Goal: Task Accomplishment & Management: Manage account settings

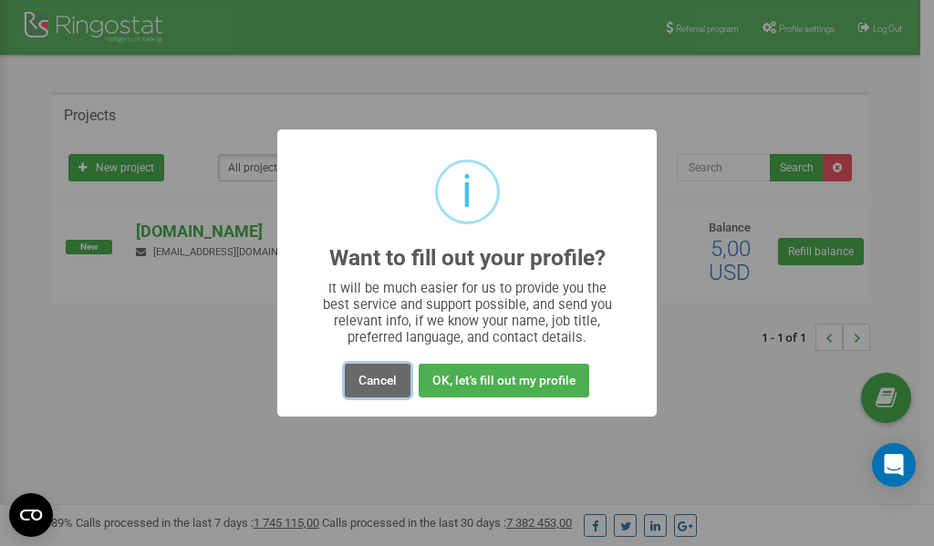
click at [372, 380] on button "Cancel" at bounding box center [378, 381] width 66 height 34
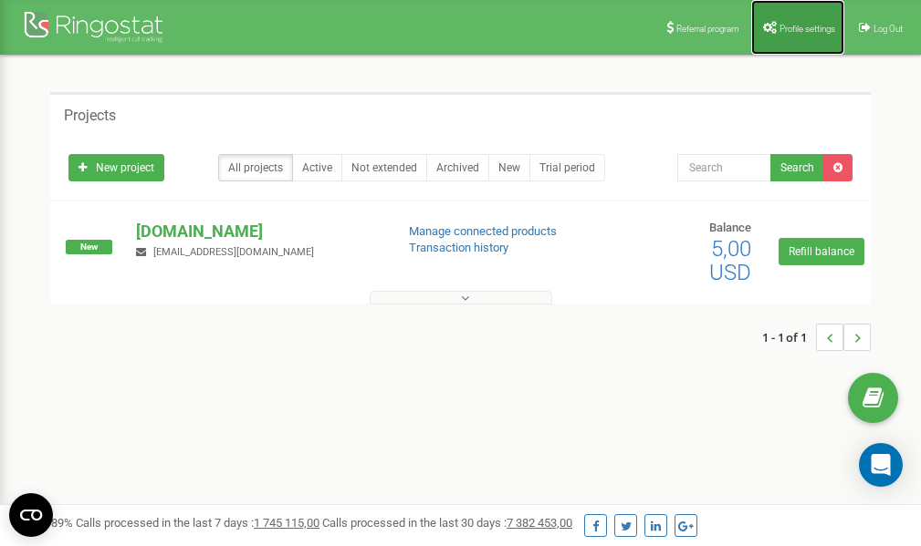
click at [779, 22] on link "Profile settings" at bounding box center [797, 27] width 93 height 55
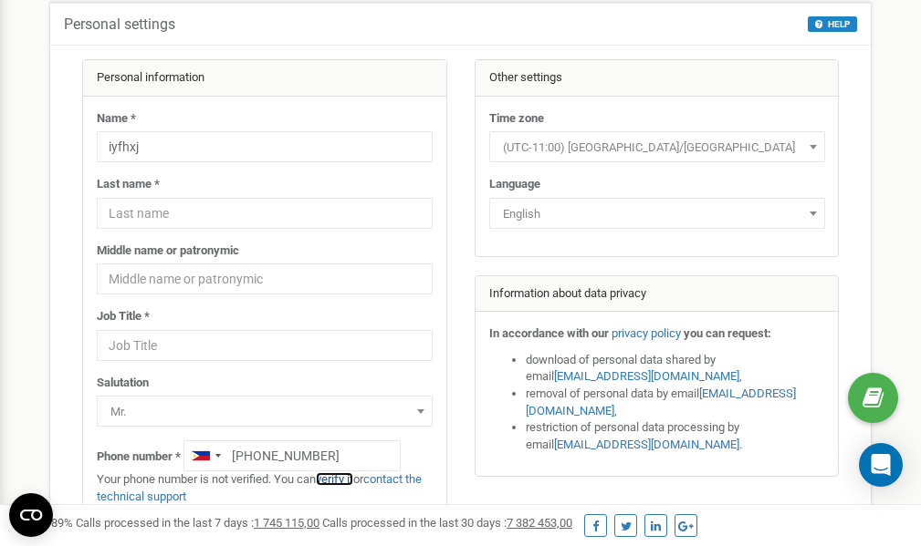
click at [346, 480] on link "verify it" at bounding box center [334, 480] width 37 height 14
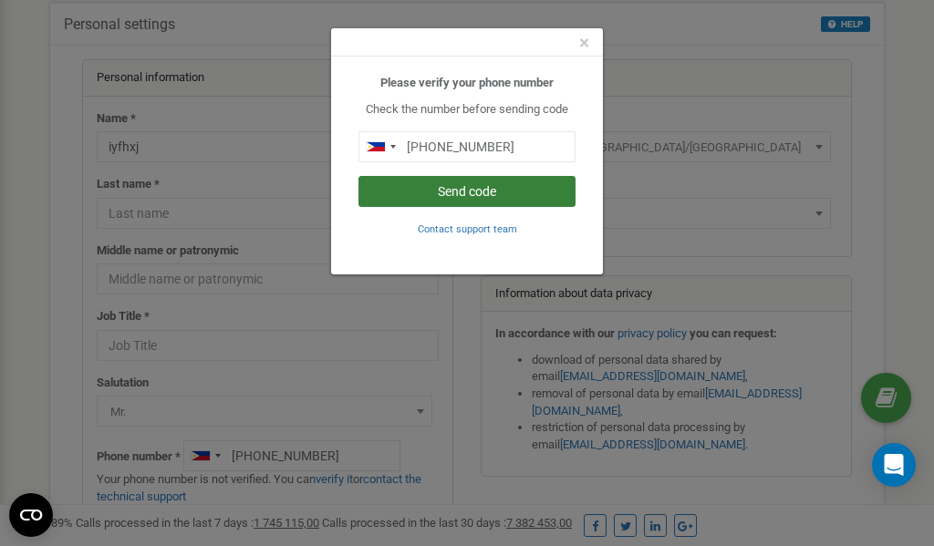
click at [442, 195] on button "Send code" at bounding box center [467, 191] width 217 height 31
